Goal: Transaction & Acquisition: Purchase product/service

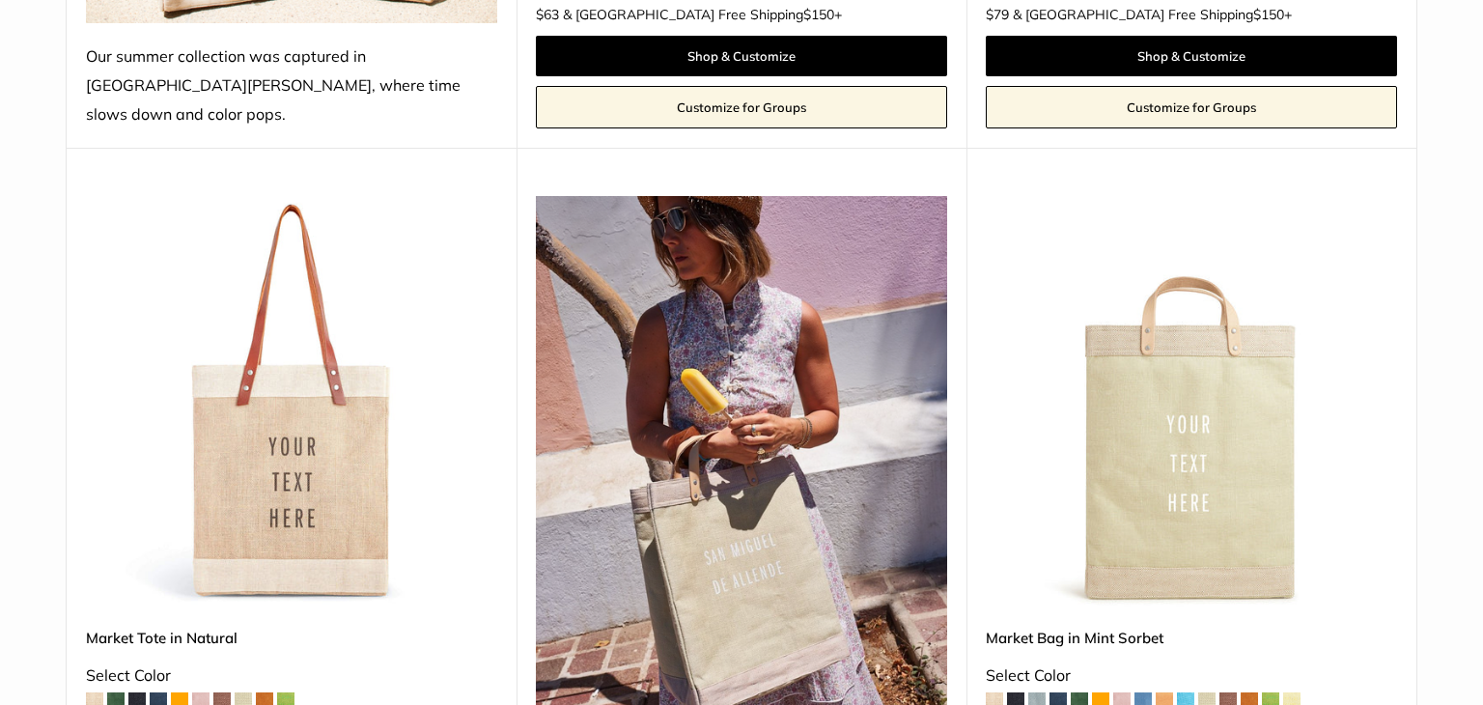
drag, startPoint x: 1476, startPoint y: 35, endPoint x: 1472, endPoint y: 104, distance: 69.6
click at [1467, 104] on html "Market Bags Group Gifting New Need help? Text Us: 20919 [EMAIL_ADDRESS][DOMAIN_…" at bounding box center [741, 352] width 1483 height 705
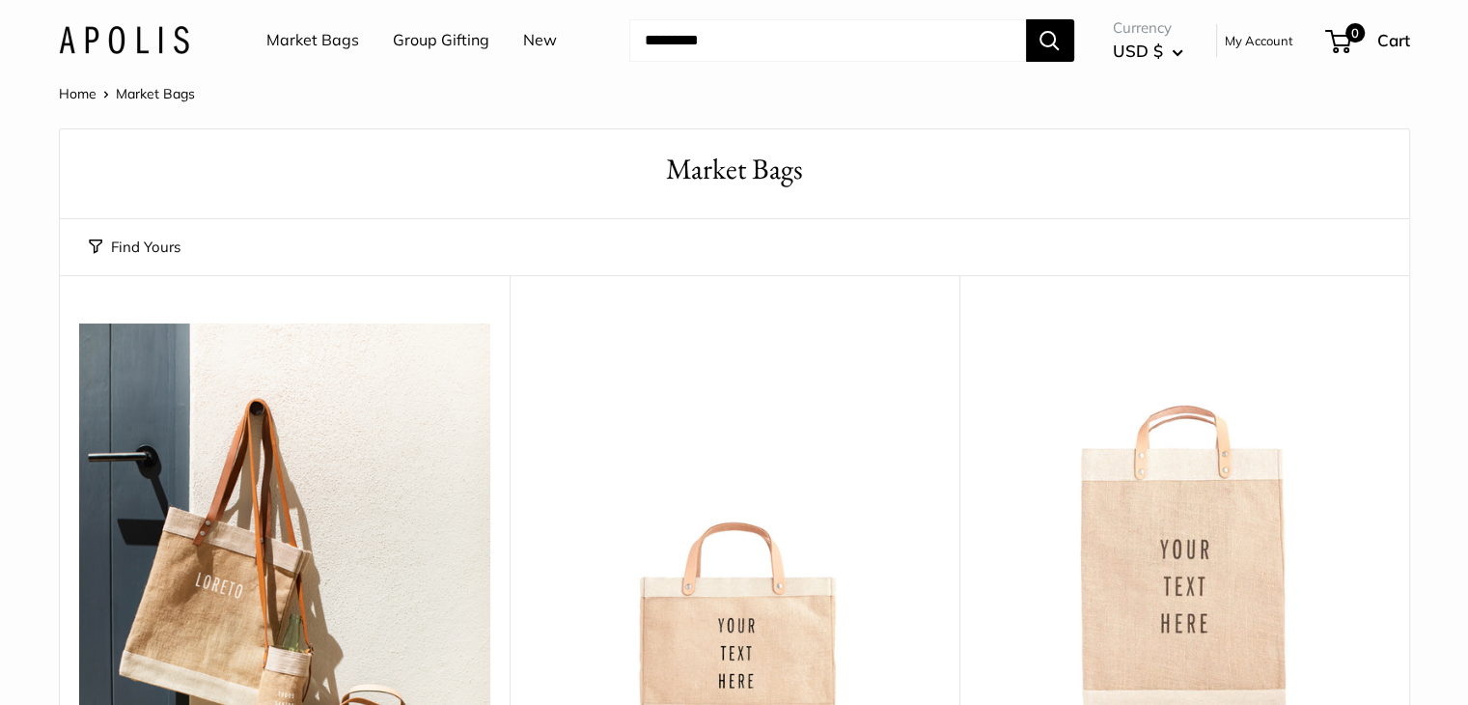
click at [135, 248] on button "Find Yours" at bounding box center [135, 247] width 92 height 27
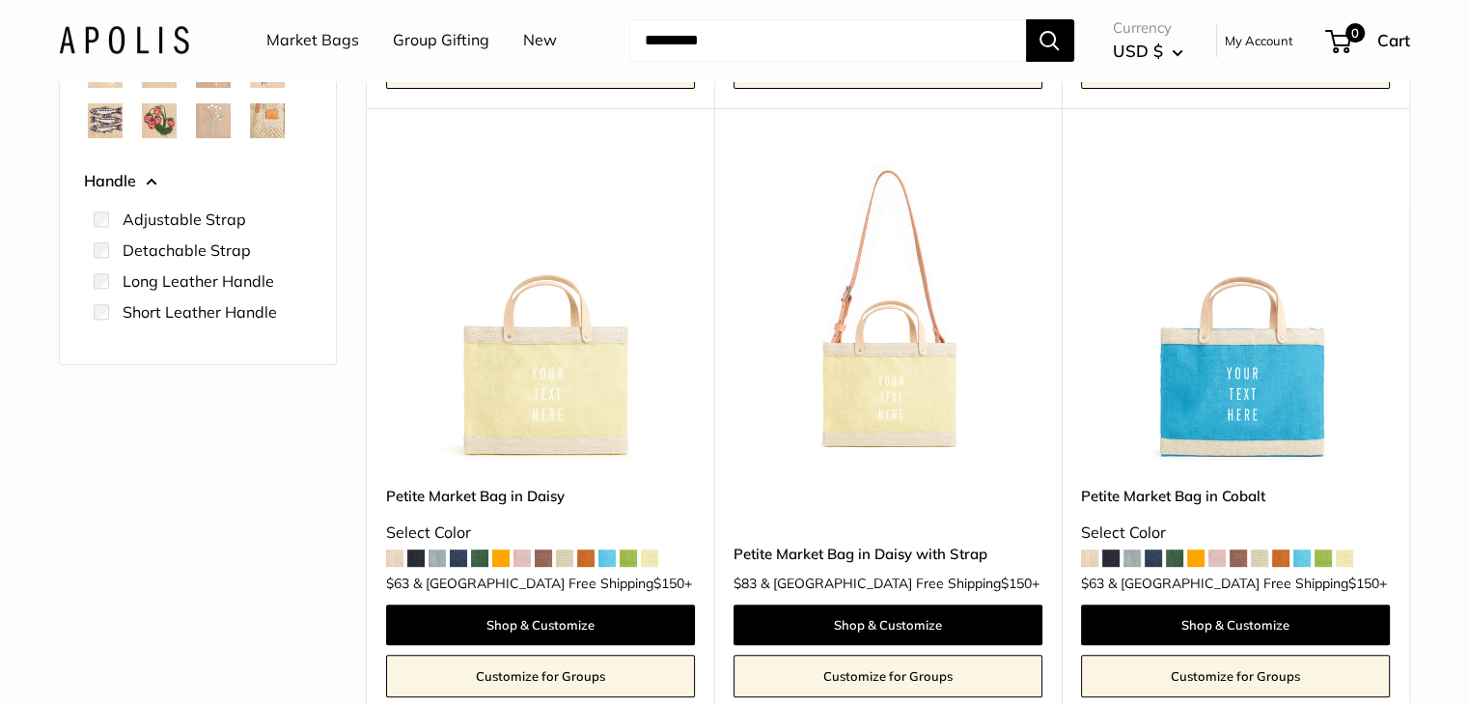
scroll to position [751, 0]
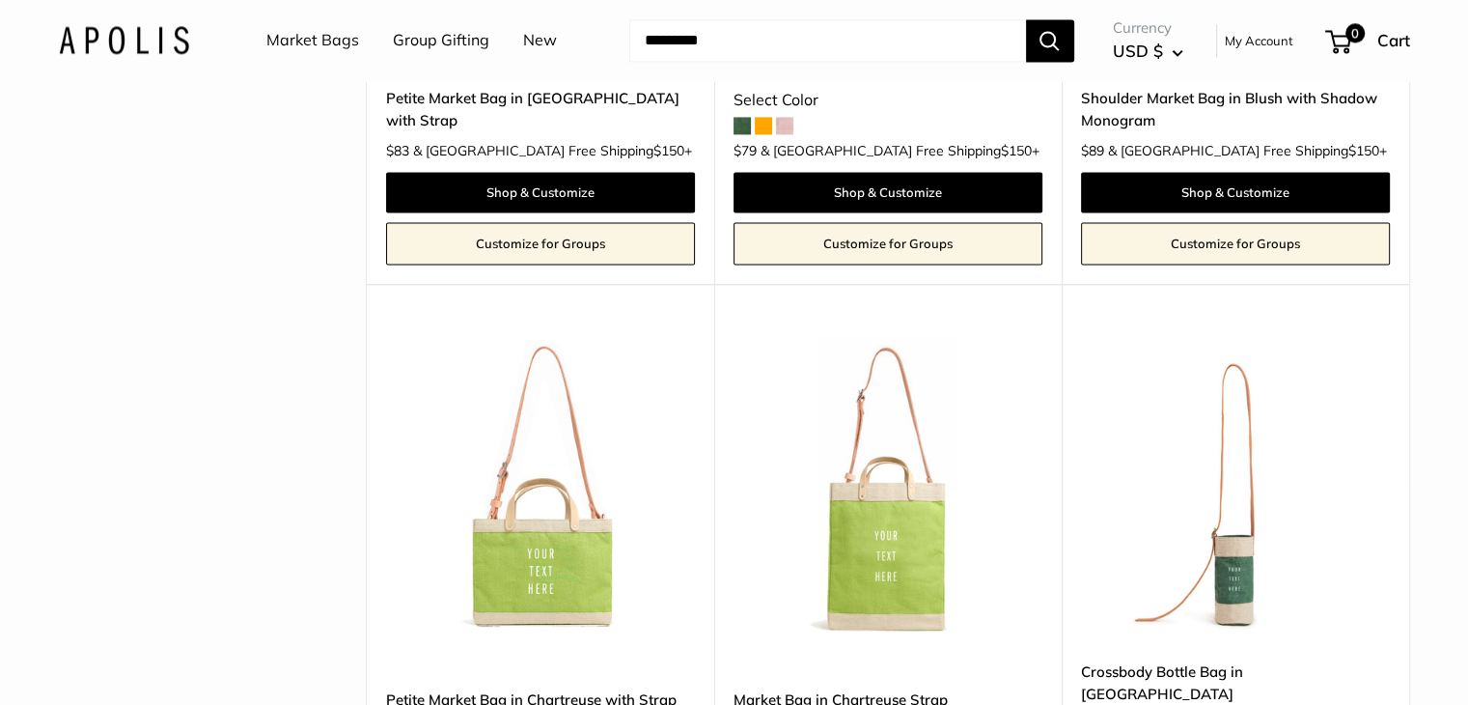
scroll to position [2950, 0]
